Goal: Check status: Check status

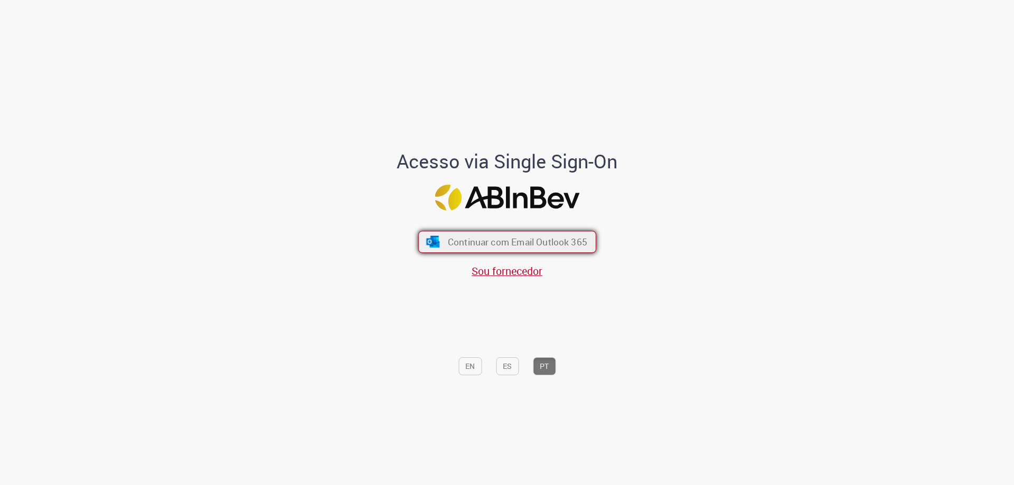
click at [518, 245] on span "Continuar com Email Outlook 365" at bounding box center [516, 242] width 139 height 12
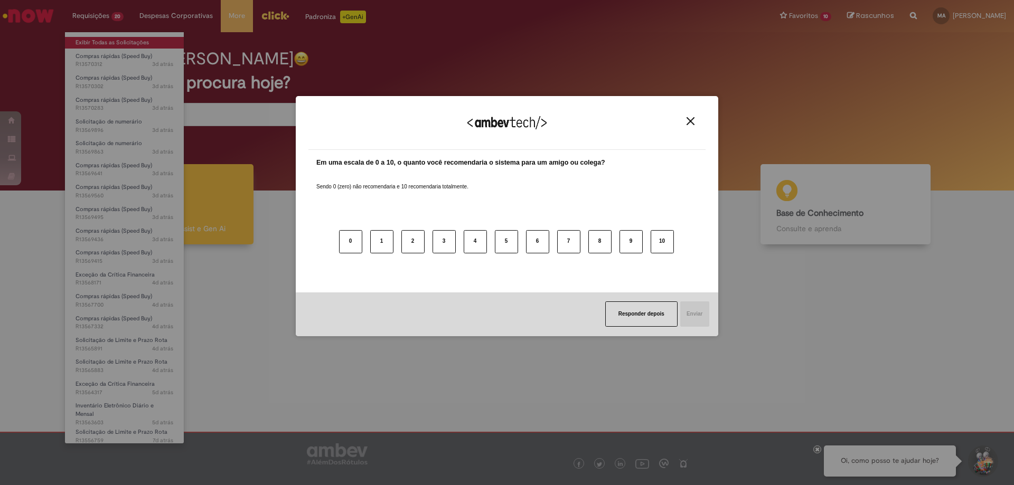
click at [97, 39] on div "Agradecemos seu feedback! Em uma escala de 0 a 10, o quanto você recomendaria o…" at bounding box center [507, 242] width 1014 height 485
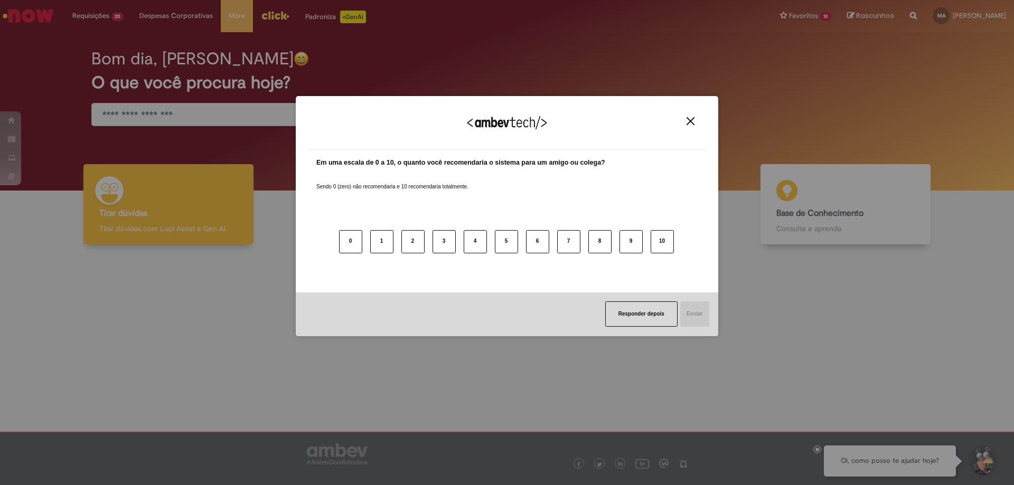
click at [694, 123] on img "Close" at bounding box center [691, 121] width 8 height 8
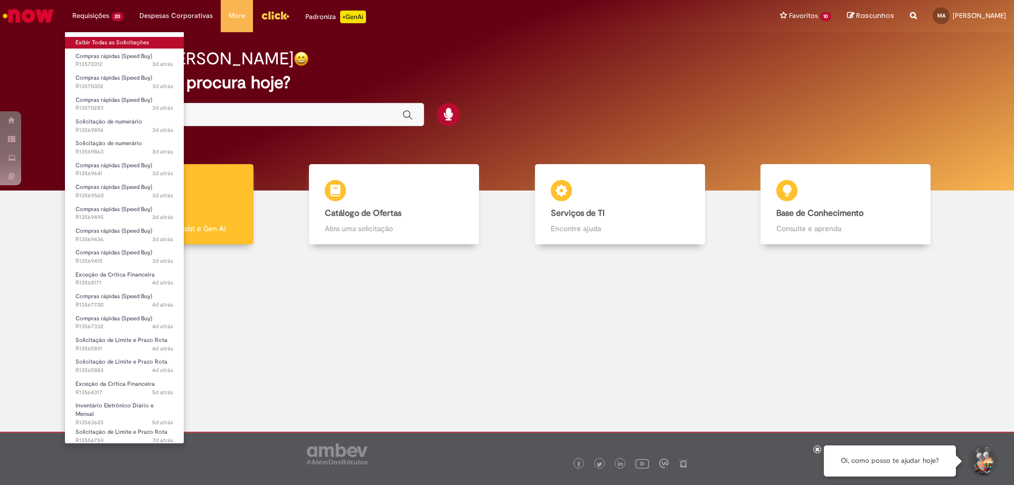
click at [102, 38] on link "Exibir Todas as Solicitações" at bounding box center [124, 43] width 119 height 12
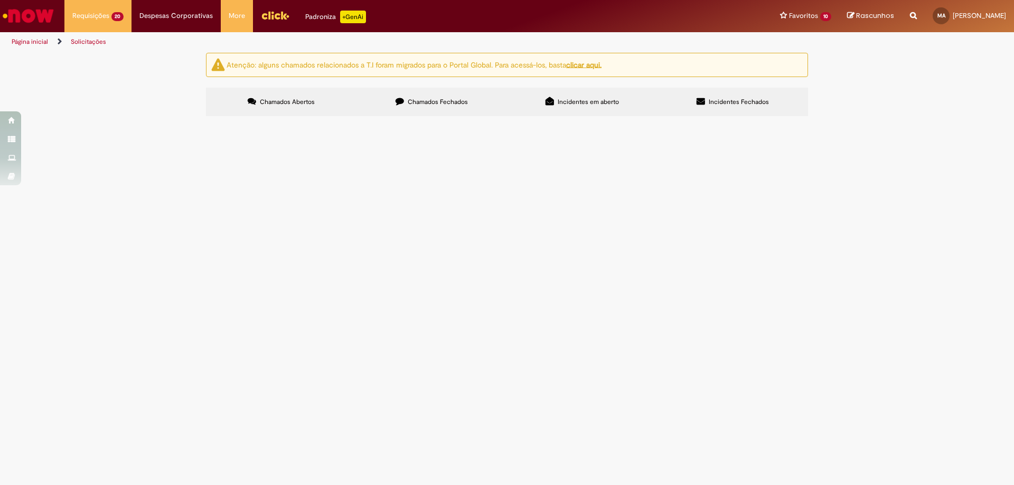
click at [0, 0] on span "Despesas aluguel sala [GEOGRAPHIC_DATA]" at bounding box center [0, 0] width 0 height 0
click at [0, 0] on span "Preciso alterar o segundo aprovador, pois o GOD está de férias" at bounding box center [0, 0] width 0 height 0
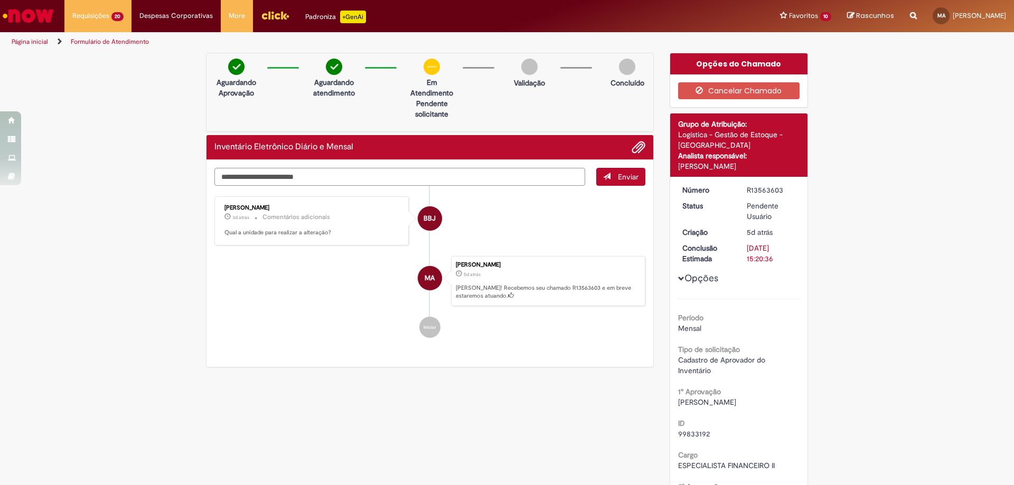
click at [285, 175] on textarea "Digite sua mensagem aqui..." at bounding box center [399, 177] width 371 height 18
type textarea "**********"
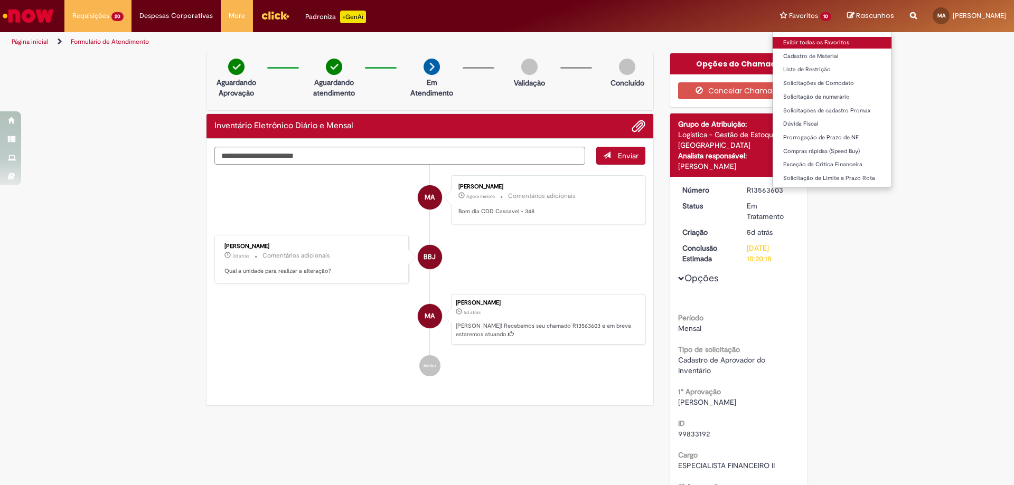
click at [790, 39] on link "Exibir todos os Favoritos" at bounding box center [832, 43] width 119 height 12
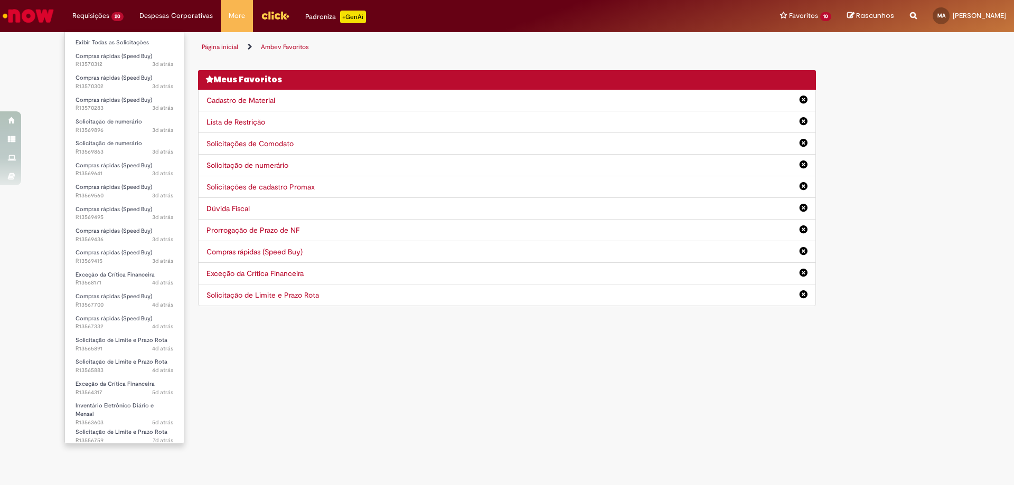
click at [93, 20] on li "Requisições 20 Exibir Todas as Solicitações Compras rápidas (Speed Buy) 3d atrá…" at bounding box center [97, 16] width 67 height 32
click at [98, 40] on link "Exibir Todas as Solicitações" at bounding box center [124, 43] width 119 height 12
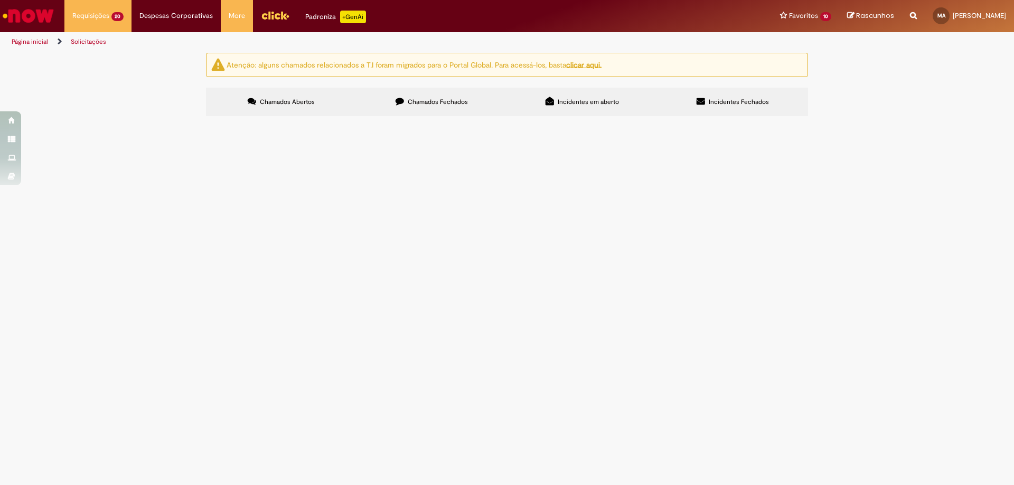
scroll to position [132, 0]
click at [0, 0] on span "OS 22471 - [PERSON_NAME]" at bounding box center [0, 0] width 0 height 0
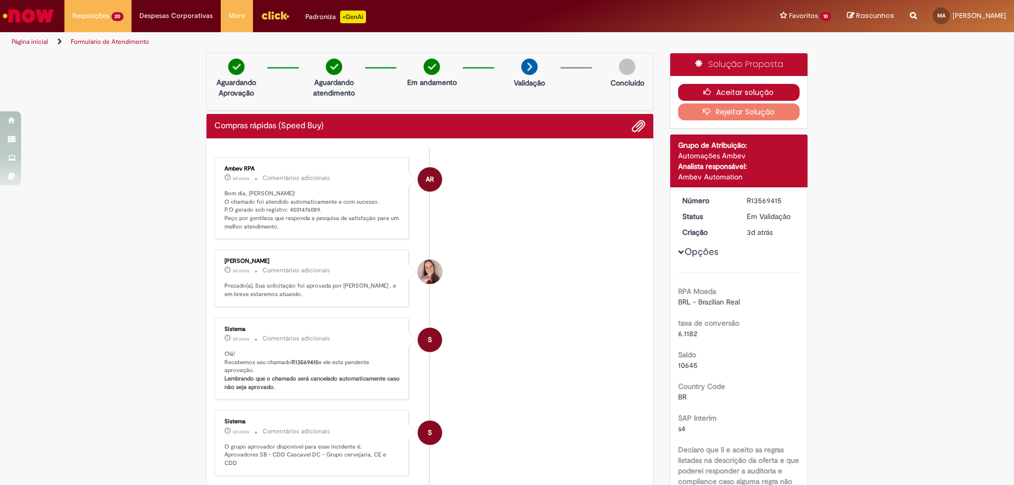
click at [704, 90] on icon "button" at bounding box center [710, 91] width 13 height 7
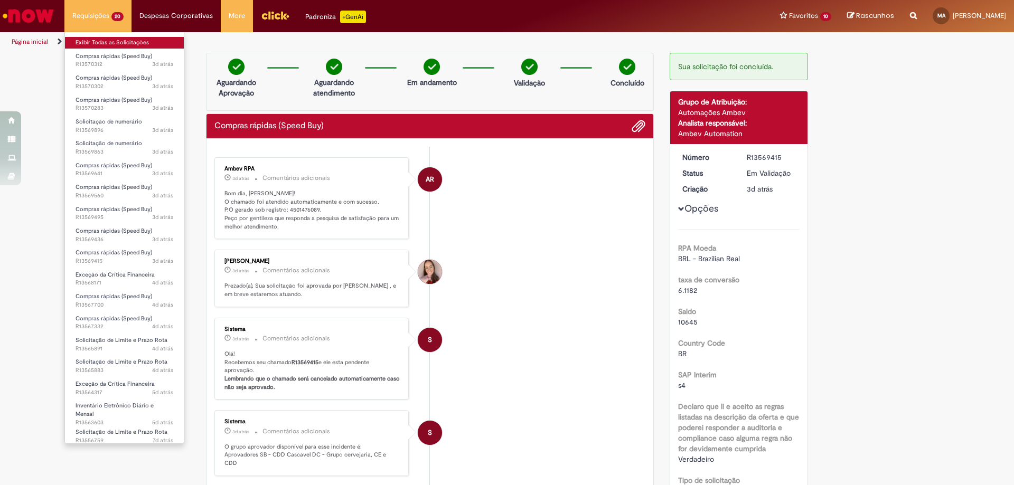
click at [109, 44] on link "Exibir Todas as Solicitações" at bounding box center [124, 43] width 119 height 12
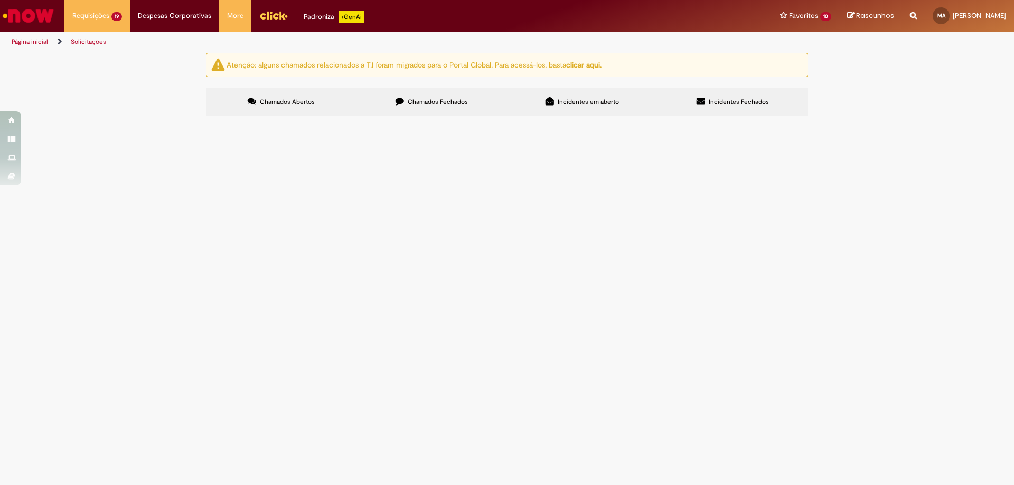
click at [949, 89] on div "Atenção: alguns chamados relacionados a T.I foram migrados para o Portal Global…" at bounding box center [507, 86] width 1014 height 67
click at [0, 0] on span "OS 22472" at bounding box center [0, 0] width 0 height 0
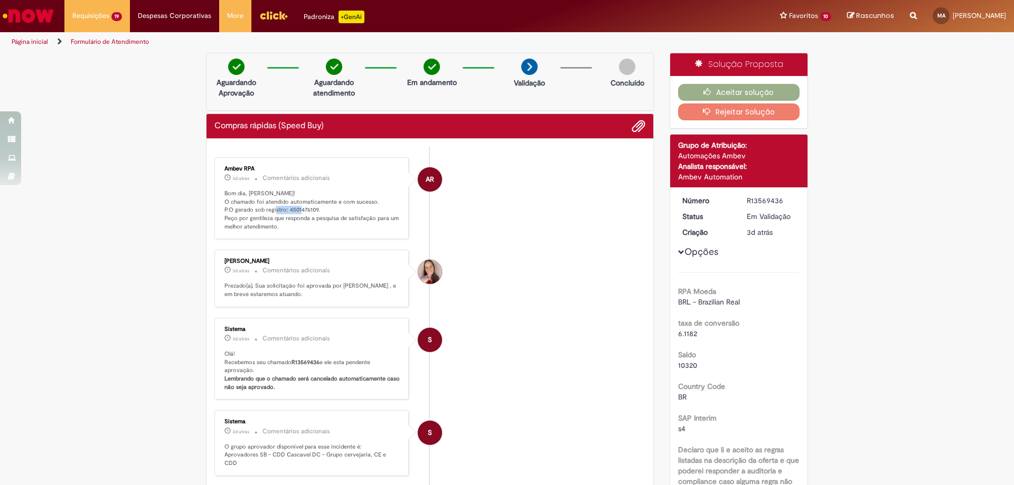
drag, startPoint x: 283, startPoint y: 212, endPoint x: 312, endPoint y: 214, distance: 28.6
click at [312, 214] on p "Bom dia, [PERSON_NAME]! O chamado foi atendido automaticamente e com sucesso. P…" at bounding box center [312, 211] width 176 height 42
copy p "4501476109"
click at [745, 92] on button "Aceitar solução" at bounding box center [739, 92] width 122 height 17
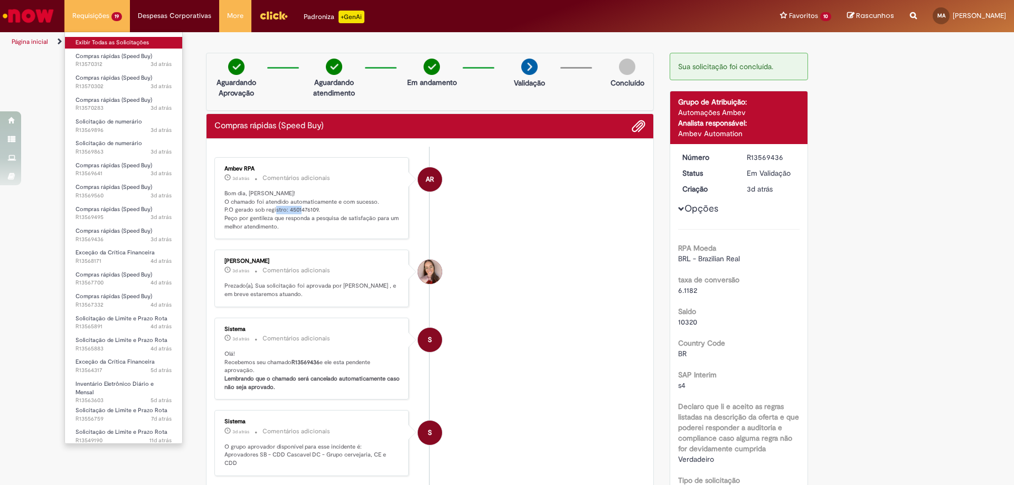
click at [105, 42] on link "Exibir Todas as Solicitações" at bounding box center [123, 43] width 117 height 12
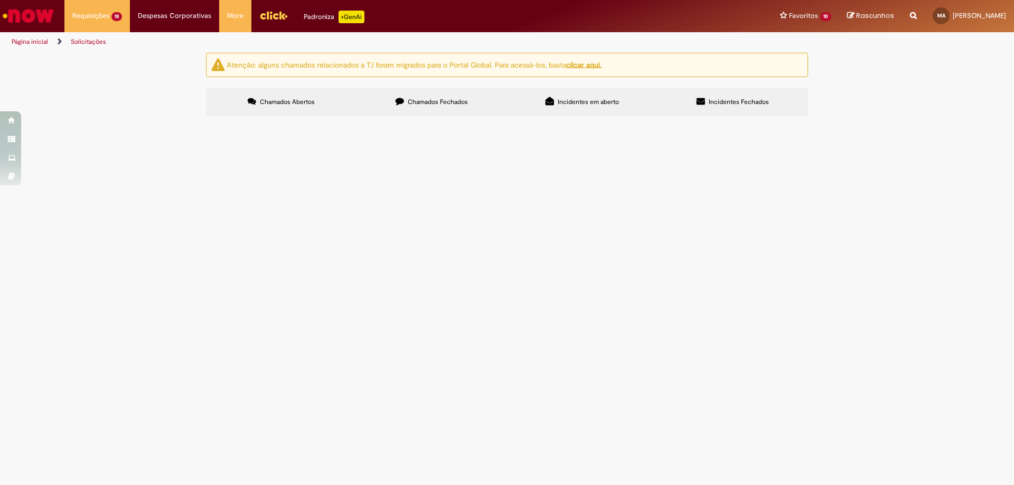
click at [0, 0] on span "OS 22610 - [PERSON_NAME]" at bounding box center [0, 0] width 0 height 0
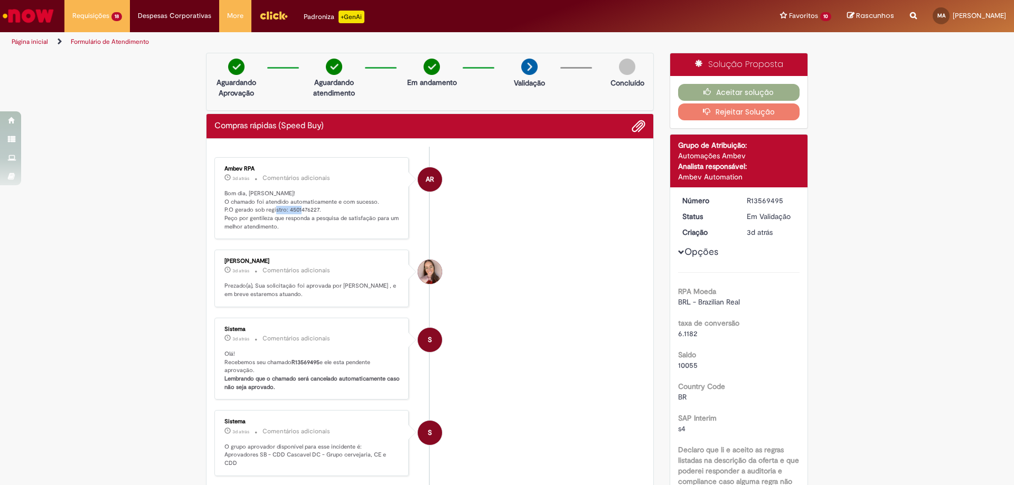
drag, startPoint x: 284, startPoint y: 213, endPoint x: 312, endPoint y: 212, distance: 28.0
click at [312, 212] on p "Bom dia, [PERSON_NAME]! O chamado foi atendido automaticamente e com sucesso. P…" at bounding box center [312, 211] width 176 height 42
copy p "4501476227"
click at [731, 95] on button "Aceitar solução" at bounding box center [739, 92] width 122 height 17
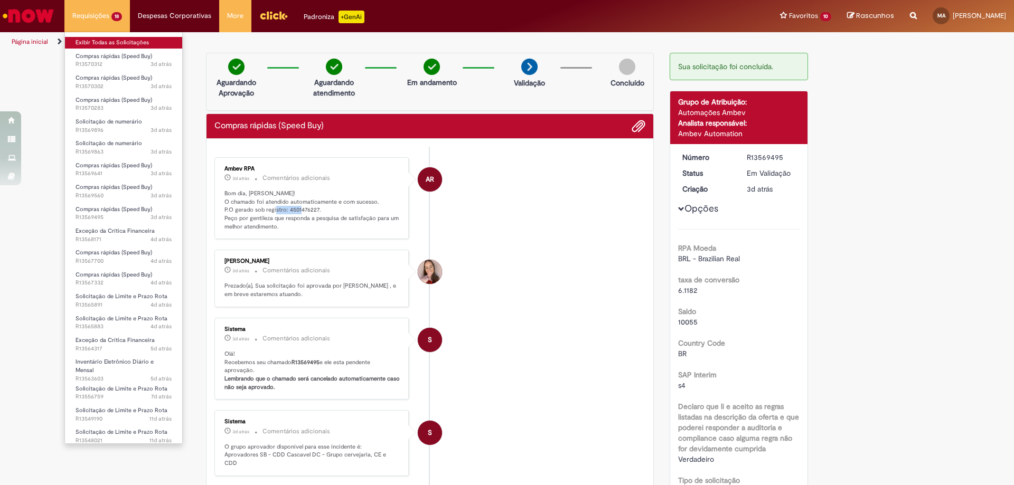
click at [109, 45] on link "Exibir Todas as Solicitações" at bounding box center [123, 43] width 117 height 12
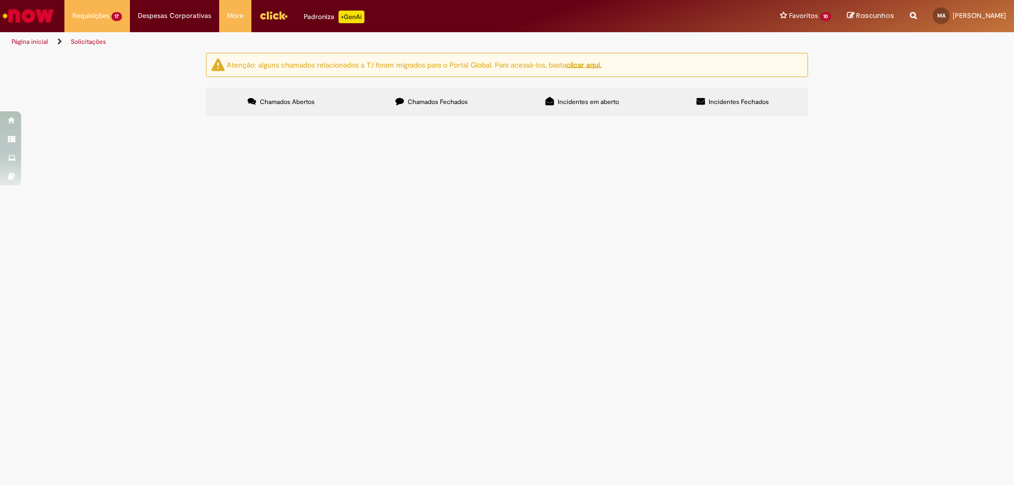
drag, startPoint x: 392, startPoint y: 305, endPoint x: 422, endPoint y: 303, distance: 29.7
click at [0, 0] on td "OS 22618" at bounding box center [0, 0] width 0 height 0
copy span "OS 22618"
click at [0, 0] on td "Compras rápidas (Speed Buy)" at bounding box center [0, 0] width 0 height 0
click at [0, 0] on span "Compras rápidas (Speed Buy)" at bounding box center [0, 0] width 0 height 0
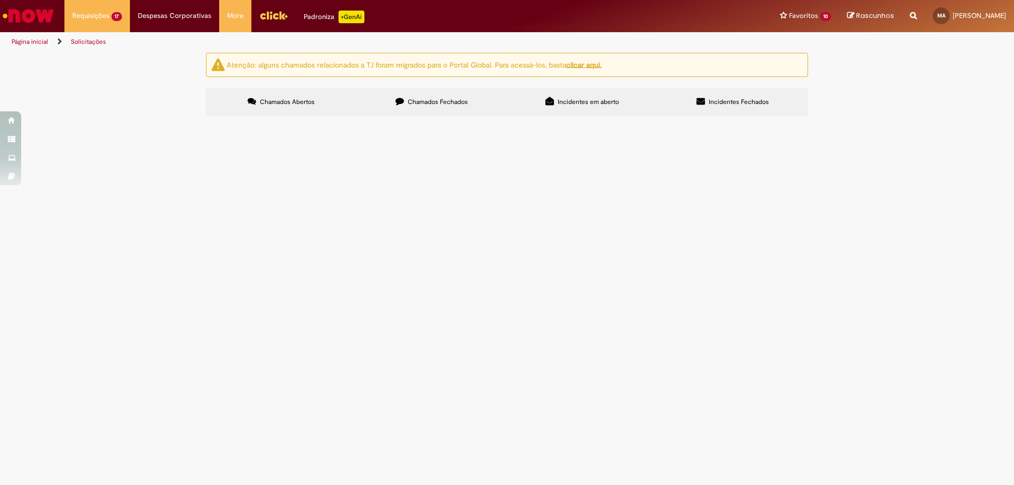
click at [0, 0] on span "Compras rápidas (Speed Buy)" at bounding box center [0, 0] width 0 height 0
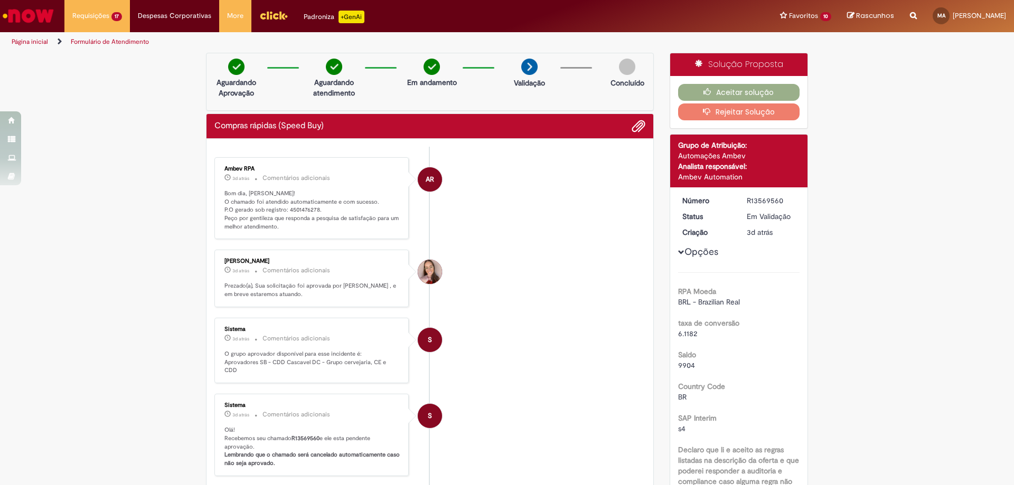
drag, startPoint x: 283, startPoint y: 151, endPoint x: 313, endPoint y: 149, distance: 30.1
click at [313, 149] on ul "AR Ambev RPA 3d atrás 3 dias atrás Comentários adicionais Bom dia, [PERSON_NAME…" at bounding box center [429, 399] width 431 height 504
click at [305, 219] on p "Bom dia, [PERSON_NAME]! O chamado foi atendido automaticamente e com sucesso. P…" at bounding box center [312, 211] width 176 height 42
drag, startPoint x: 284, startPoint y: 211, endPoint x: 314, endPoint y: 213, distance: 30.1
click at [314, 213] on p "Bom dia, [PERSON_NAME]! O chamado foi atendido automaticamente e com sucesso. P…" at bounding box center [312, 211] width 176 height 42
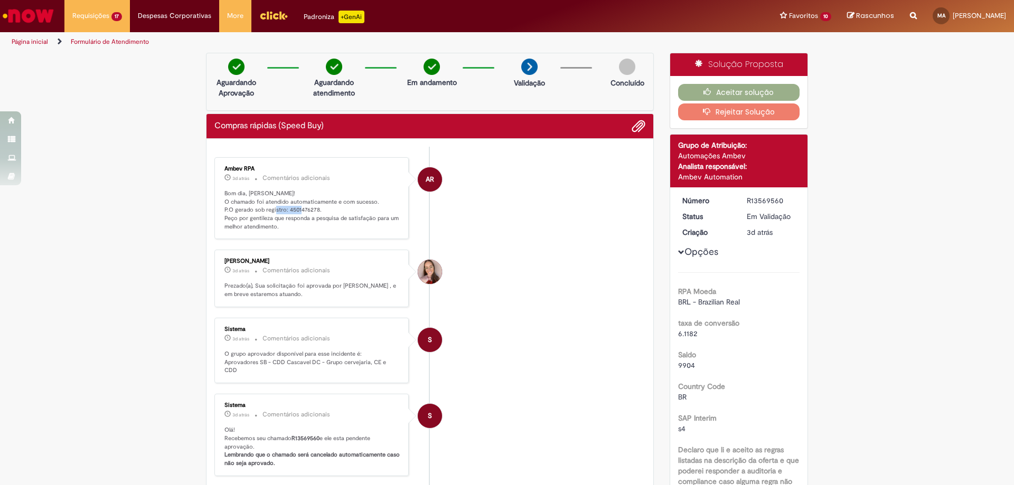
copy p "4501476278"
click at [767, 85] on button "Aceitar solução" at bounding box center [739, 92] width 122 height 17
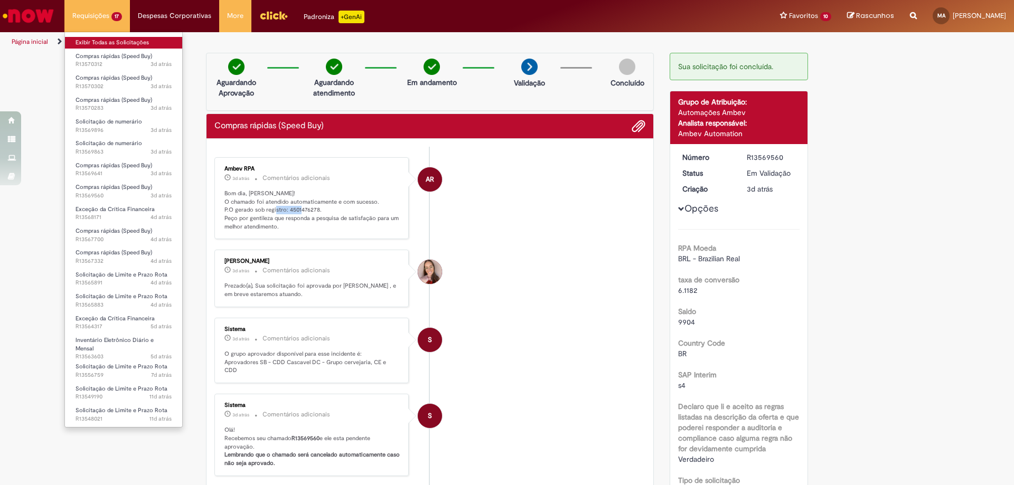
click at [101, 45] on link "Exibir Todas as Solicitações" at bounding box center [123, 43] width 117 height 12
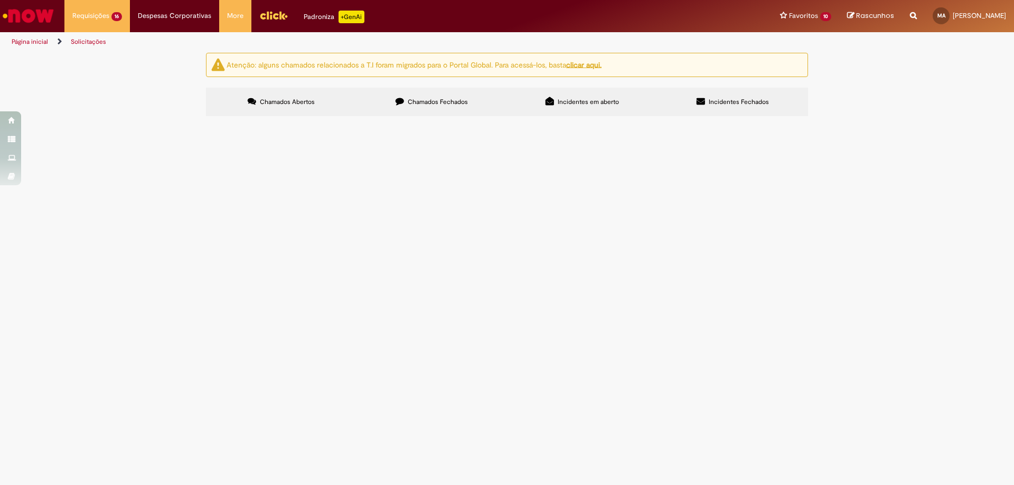
drag, startPoint x: 392, startPoint y: 285, endPoint x: 420, endPoint y: 288, distance: 27.6
click at [0, 0] on td "OS 22674 - [PERSON_NAME]" at bounding box center [0, 0] width 0 height 0
copy span "OS 22674"
click at [0, 0] on td "OS 22674 - [PERSON_NAME]" at bounding box center [0, 0] width 0 height 0
click at [0, 0] on span "OS 22674 - [PERSON_NAME]" at bounding box center [0, 0] width 0 height 0
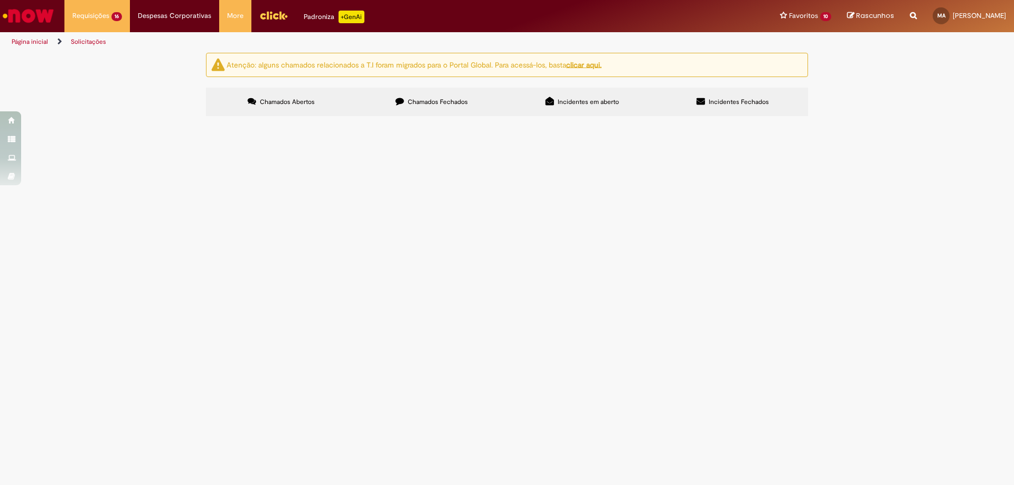
click at [0, 0] on span "OS 22674 - [PERSON_NAME]" at bounding box center [0, 0] width 0 height 0
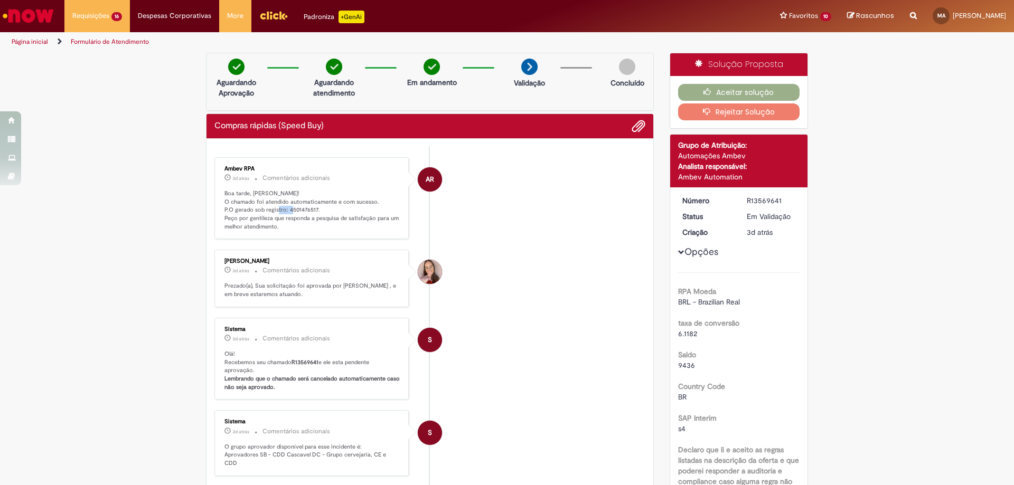
drag, startPoint x: 290, startPoint y: 208, endPoint x: 303, endPoint y: 207, distance: 13.2
click at [305, 207] on p "Boa tarde, [PERSON_NAME]! O chamado foi atendido automaticamente e com sucesso.…" at bounding box center [312, 211] width 176 height 42
click at [282, 214] on p "Boa tarde, [PERSON_NAME]! O chamado foi atendido automaticamente e com sucesso.…" at bounding box center [312, 211] width 176 height 42
drag, startPoint x: 282, startPoint y: 212, endPoint x: 295, endPoint y: 210, distance: 13.4
click at [295, 210] on p "Boa tarde, [PERSON_NAME]! O chamado foi atendido automaticamente e com sucesso.…" at bounding box center [312, 211] width 176 height 42
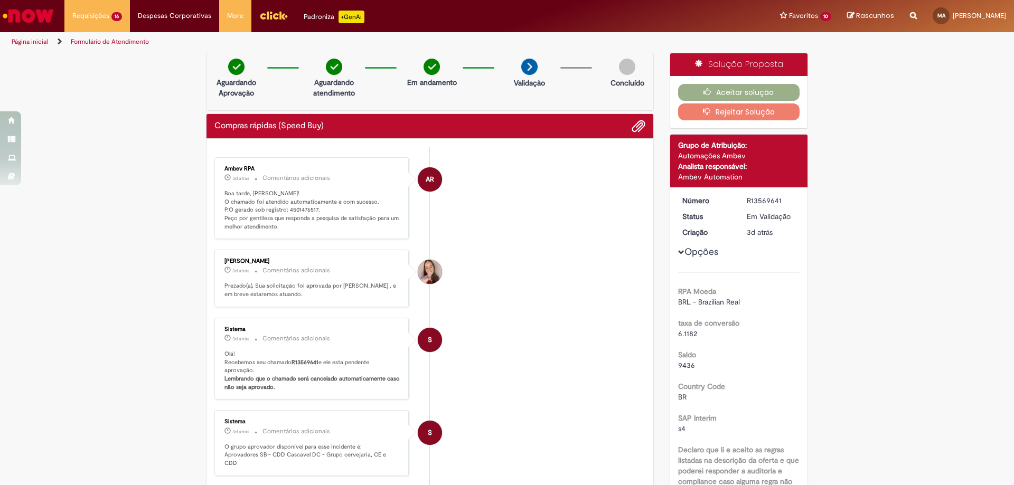
click at [305, 212] on p "Boa tarde, [PERSON_NAME]! O chamado foi atendido automaticamente e com sucesso.…" at bounding box center [312, 211] width 176 height 42
drag, startPoint x: 284, startPoint y: 213, endPoint x: 312, endPoint y: 211, distance: 28.0
click at [312, 211] on p "Boa tarde, [PERSON_NAME]! O chamado foi atendido automaticamente e com sucesso.…" at bounding box center [312, 211] width 176 height 42
copy p "4501476517"
click at [748, 95] on button "Aceitar solução" at bounding box center [739, 92] width 122 height 17
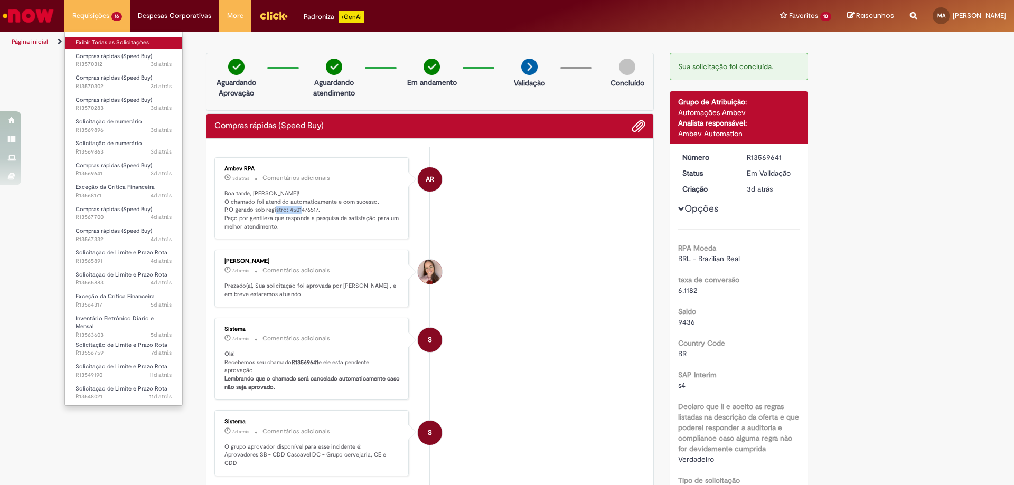
click at [109, 39] on link "Exibir Todas as Solicitações" at bounding box center [123, 43] width 117 height 12
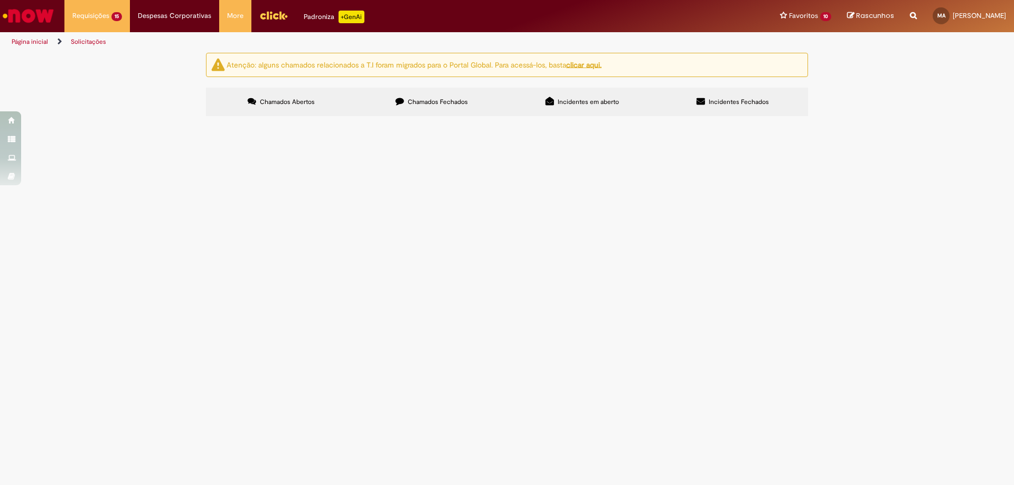
click at [0, 0] on span "Compras rápidas (Speed Buy)" at bounding box center [0, 0] width 0 height 0
click at [0, 0] on span "OS 22619 - [PERSON_NAME]" at bounding box center [0, 0] width 0 height 0
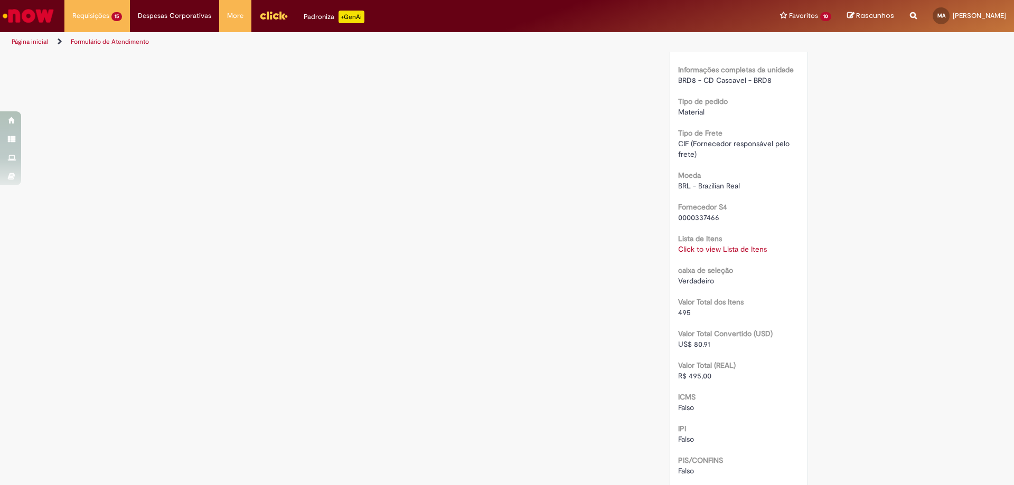
scroll to position [1162, 0]
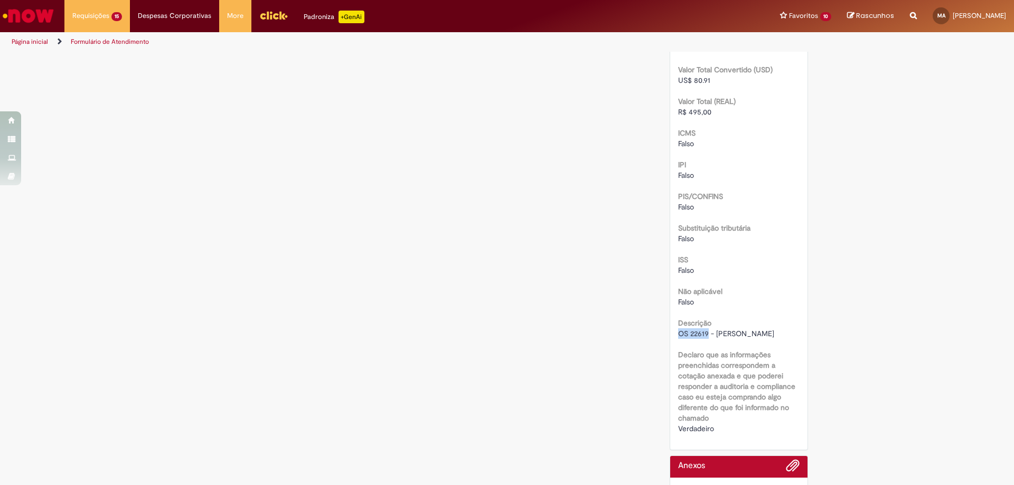
drag, startPoint x: 676, startPoint y: 334, endPoint x: 704, endPoint y: 332, distance: 28.1
click at [704, 332] on span "OS 22619 - [PERSON_NAME]" at bounding box center [726, 334] width 96 height 10
copy span "OS 22619"
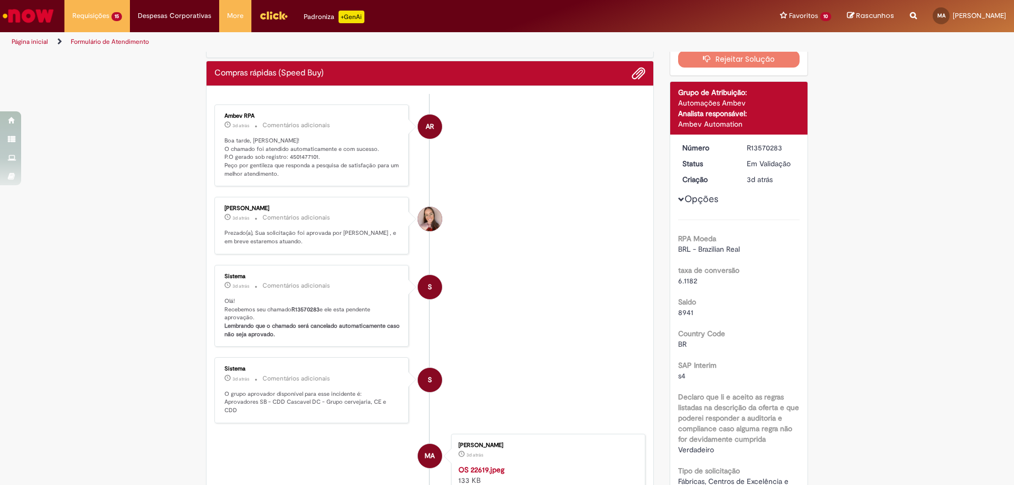
scroll to position [0, 0]
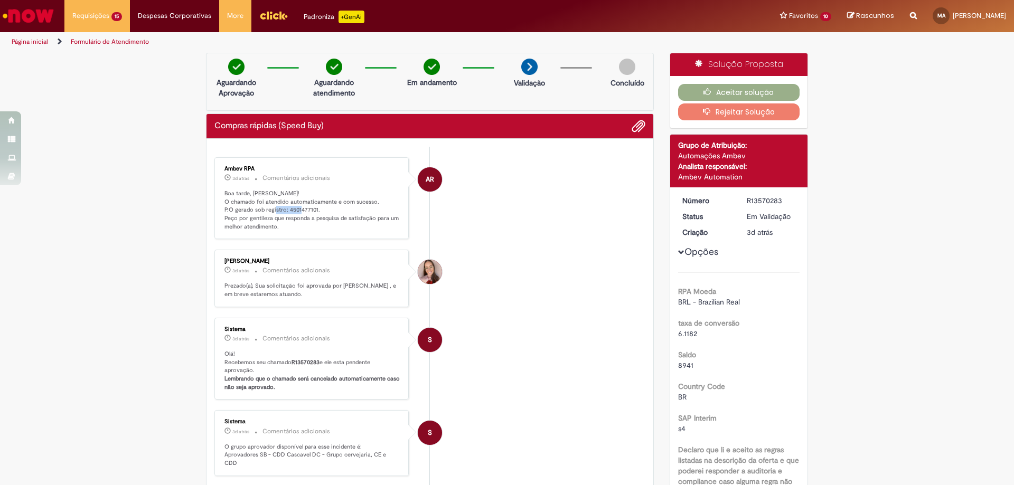
drag, startPoint x: 284, startPoint y: 210, endPoint x: 312, endPoint y: 210, distance: 28.0
click at [312, 210] on p "Boa tarde, [PERSON_NAME]! O chamado foi atendido automaticamente e com sucesso.…" at bounding box center [312, 211] width 176 height 42
copy p "4501477101"
click at [692, 85] on button "Aceitar solução" at bounding box center [739, 92] width 122 height 17
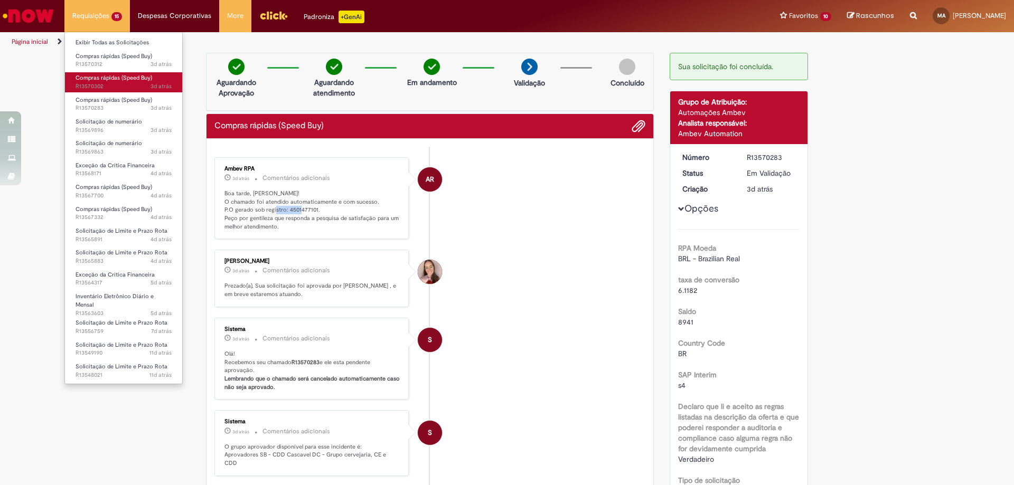
click at [123, 74] on span "Compras rápidas (Speed Buy)" at bounding box center [114, 78] width 77 height 8
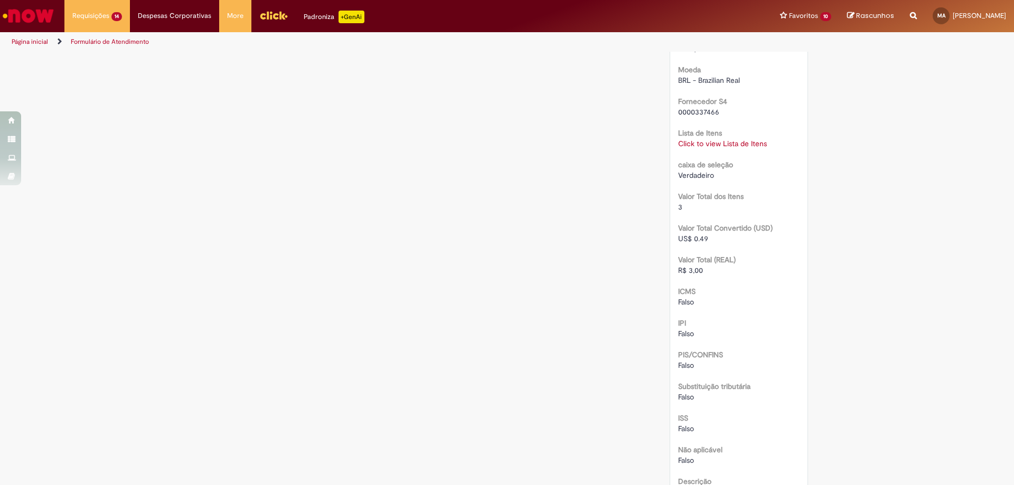
scroll to position [1268, 0]
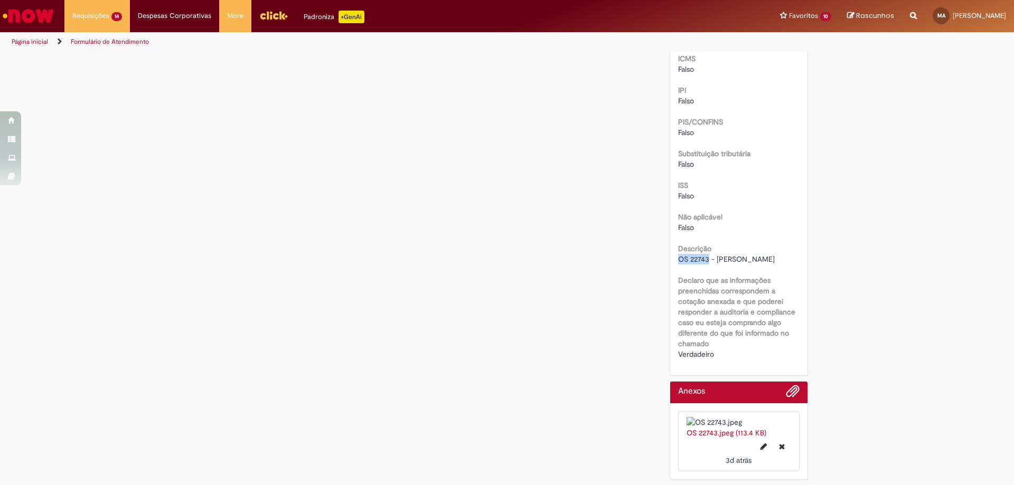
drag, startPoint x: 674, startPoint y: 226, endPoint x: 706, endPoint y: 230, distance: 32.0
click at [706, 255] on span "OS 22743 - [PERSON_NAME]" at bounding box center [726, 260] width 97 height 10
copy span "OS 22743"
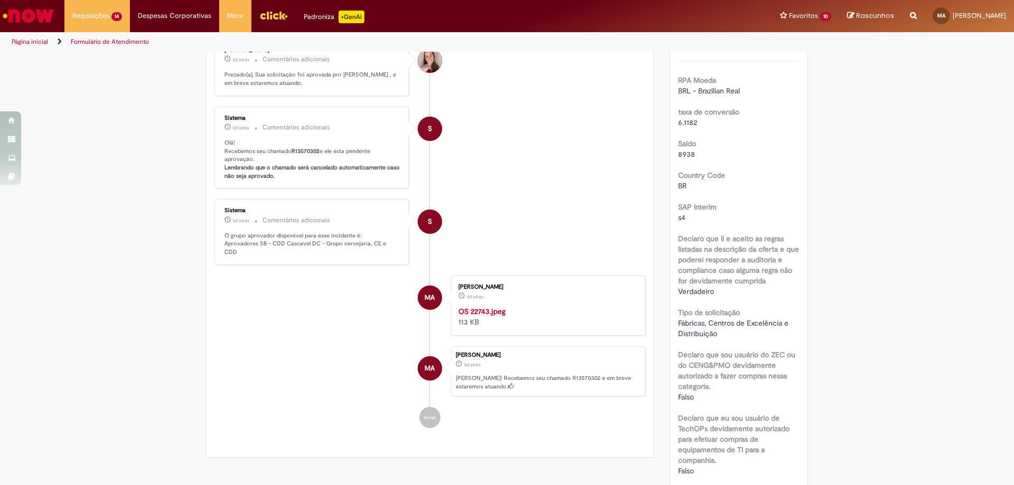
scroll to position [0, 0]
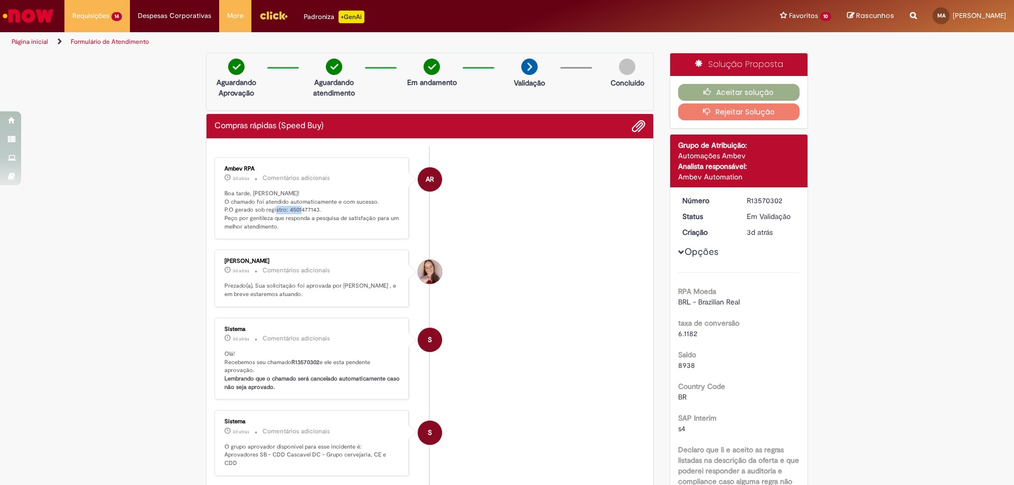
drag, startPoint x: 283, startPoint y: 210, endPoint x: 313, endPoint y: 210, distance: 29.6
click at [313, 210] on p "Boa tarde, [PERSON_NAME]! O chamado foi atendido automaticamente e com sucesso.…" at bounding box center [312, 211] width 176 height 42
copy p "4501477143"
click at [753, 90] on button "Aceitar solução" at bounding box center [739, 92] width 122 height 17
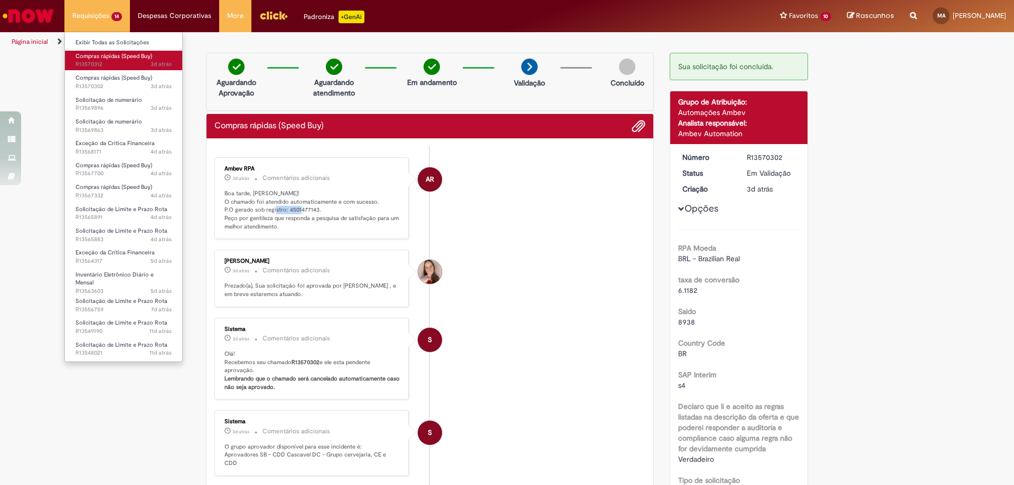
click at [127, 61] on span "3d atrás 3 dias atrás R13570312" at bounding box center [124, 64] width 96 height 8
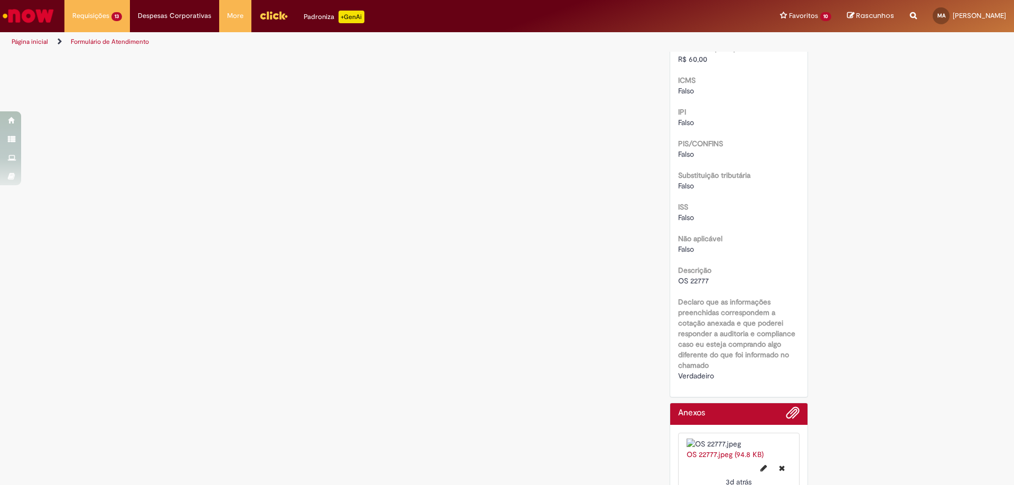
scroll to position [1292, 0]
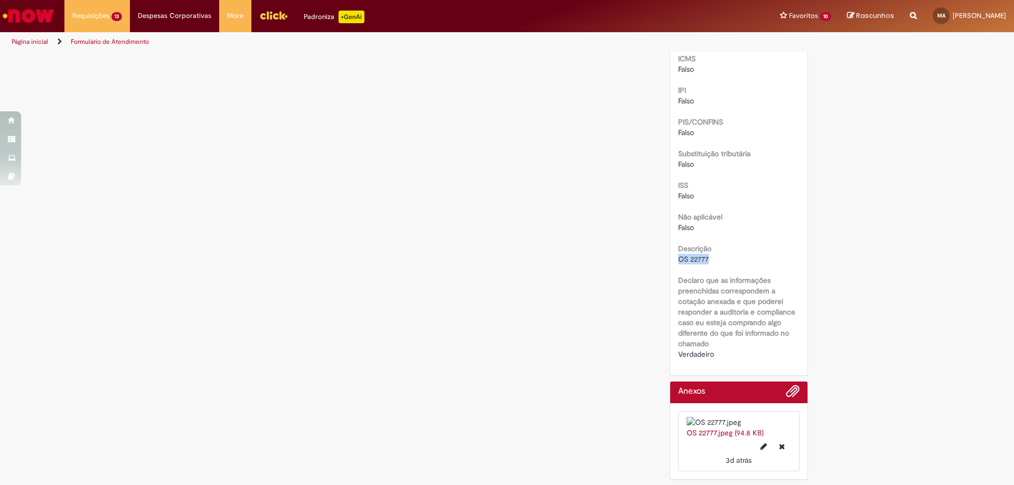
drag, startPoint x: 675, startPoint y: 205, endPoint x: 705, endPoint y: 207, distance: 30.7
click at [705, 255] on span "OS 22777" at bounding box center [693, 260] width 31 height 10
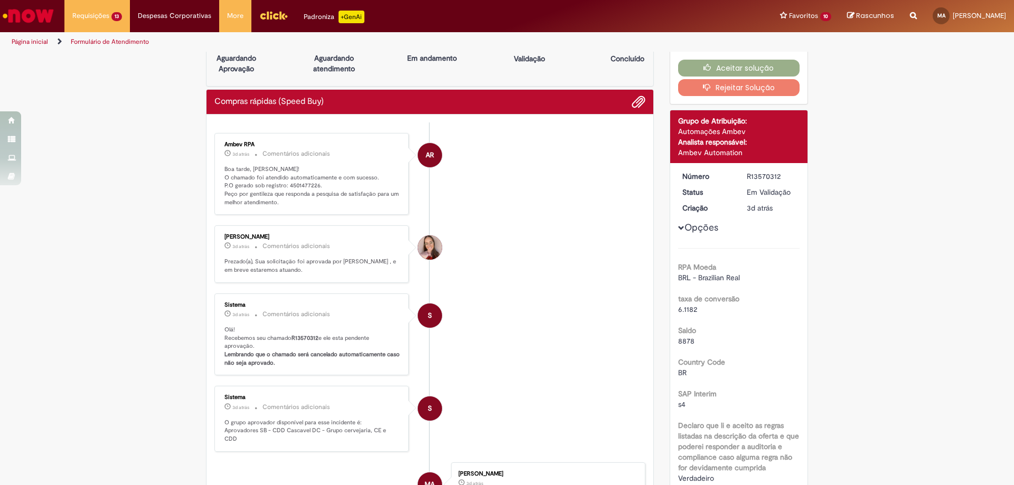
scroll to position [0, 0]
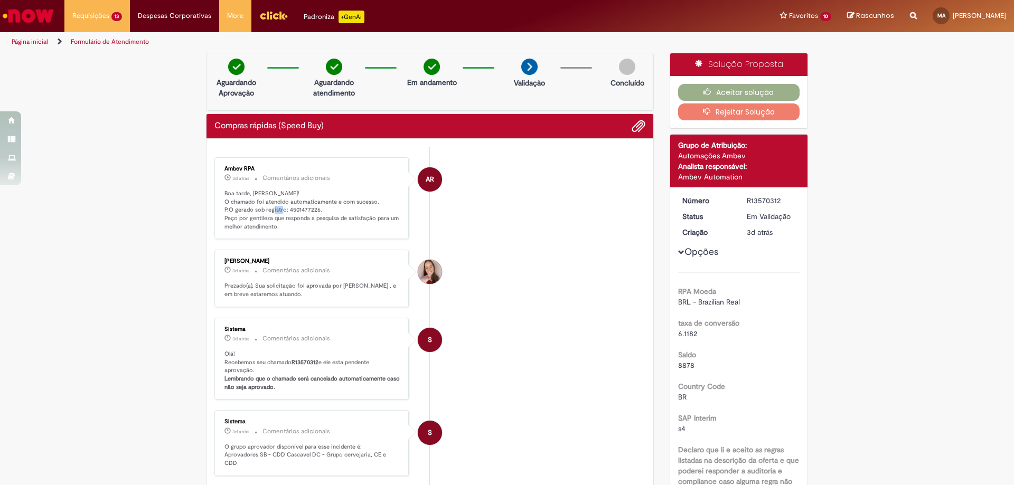
drag, startPoint x: 283, startPoint y: 210, endPoint x: 294, endPoint y: 211, distance: 11.2
click at [294, 211] on p "Boa tarde, [PERSON_NAME]! O chamado foi atendido automaticamente e com sucesso.…" at bounding box center [312, 211] width 176 height 42
drag, startPoint x: 283, startPoint y: 208, endPoint x: 314, endPoint y: 210, distance: 31.2
click at [314, 210] on p "Boa tarde, [PERSON_NAME]! O chamado foi atendido automaticamente e com sucesso.…" at bounding box center [312, 211] width 176 height 42
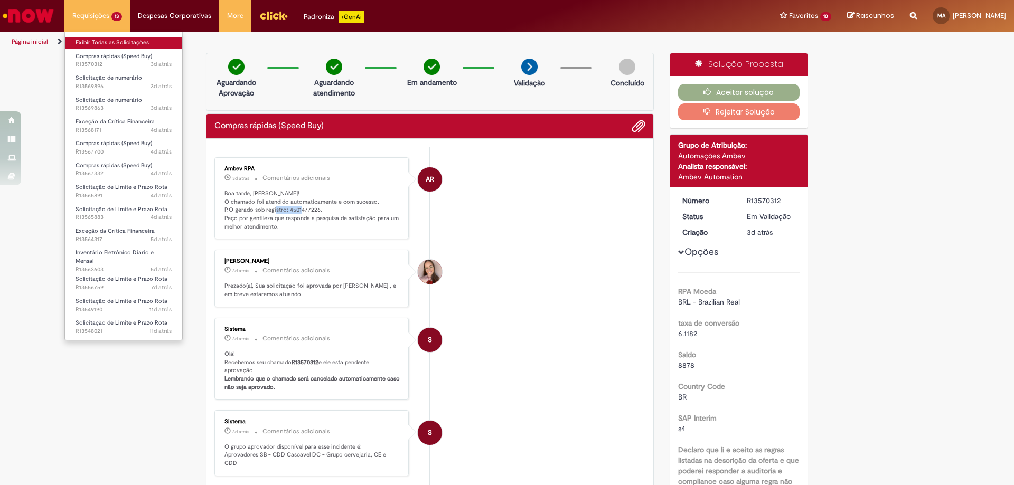
click at [113, 40] on link "Exibir Todas as Solicitações" at bounding box center [123, 43] width 117 height 12
